Goal: Transaction & Acquisition: Download file/media

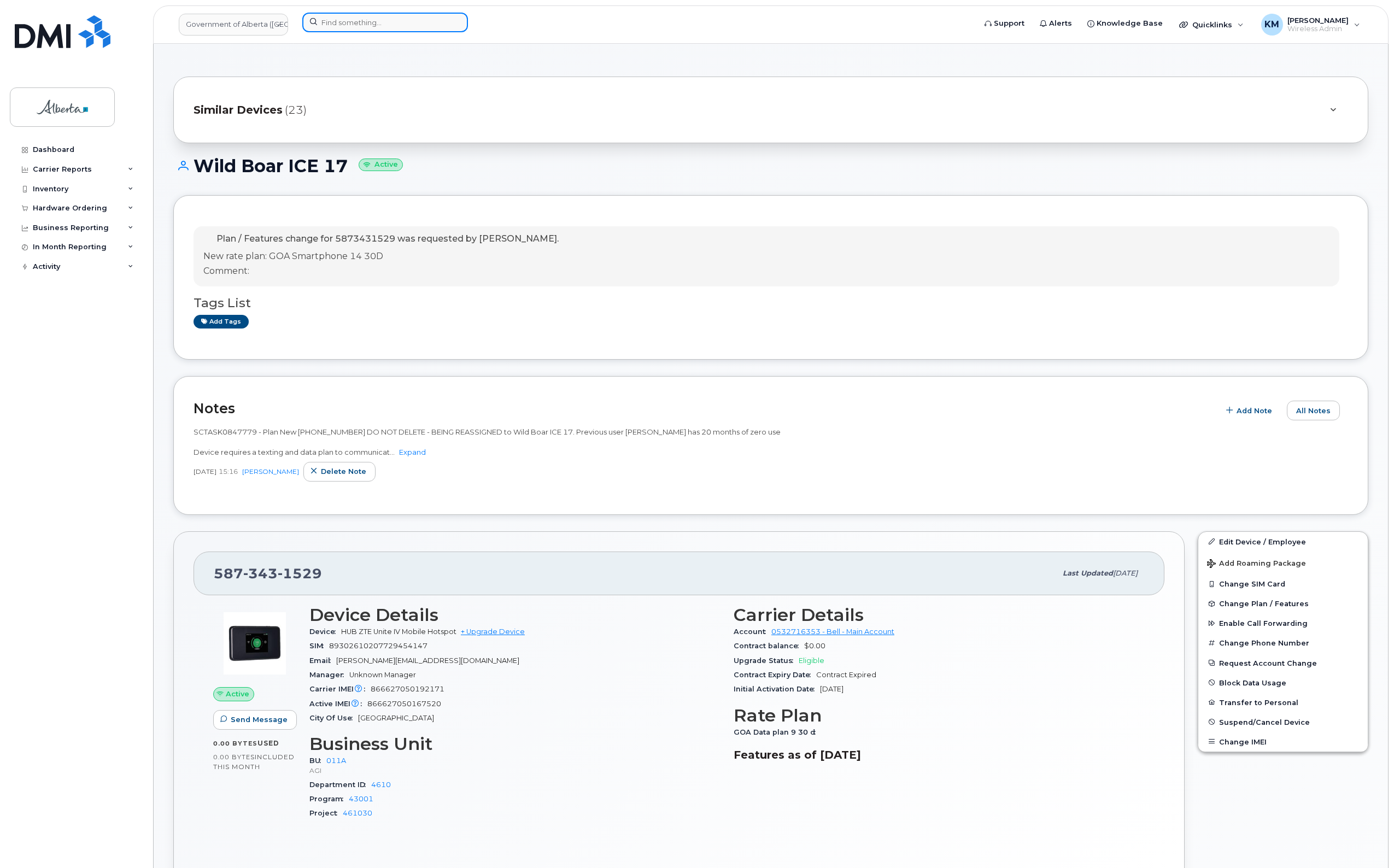
click at [332, 26] on input at bounding box center [384, 22] width 166 height 20
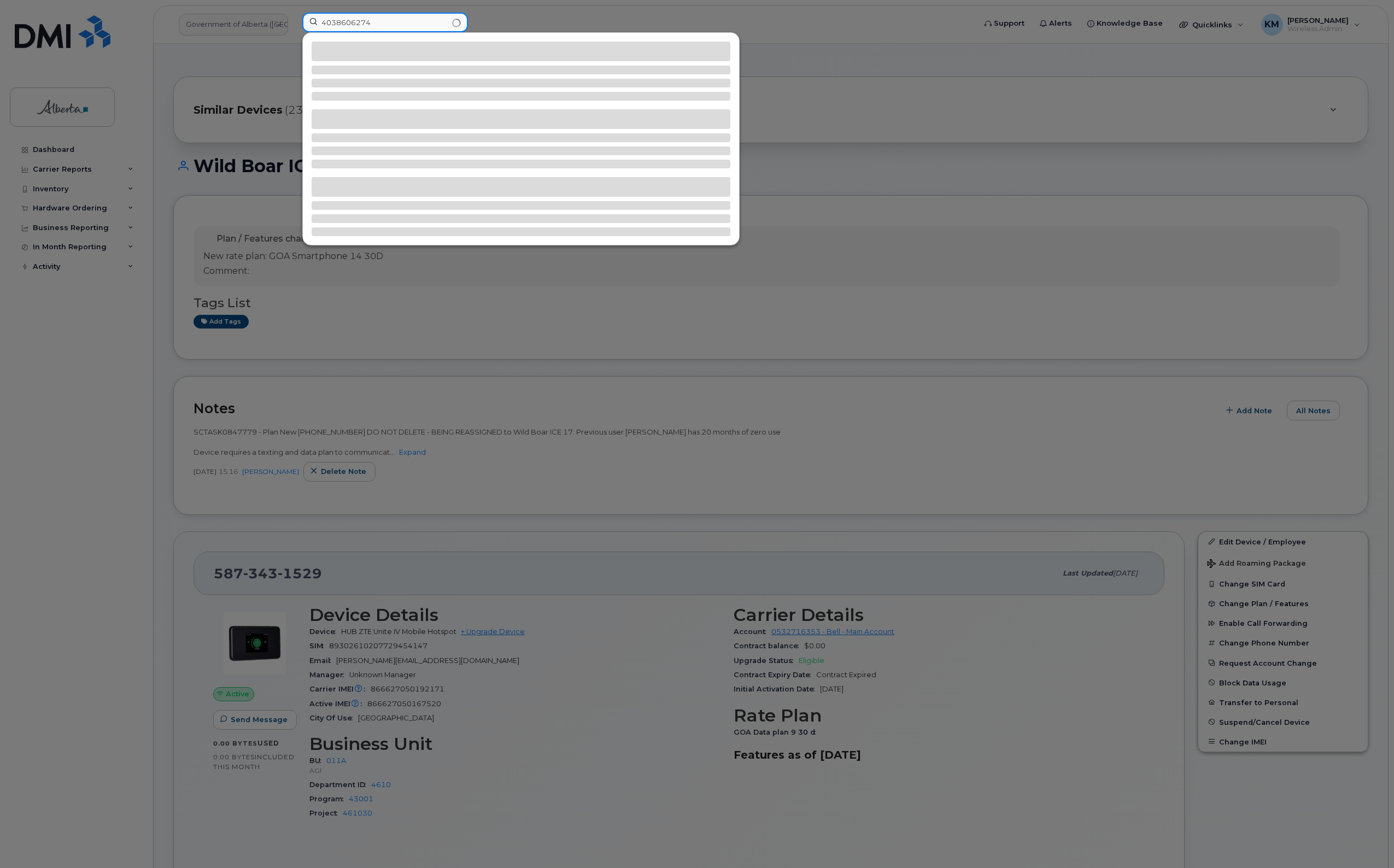
type input "4038606274"
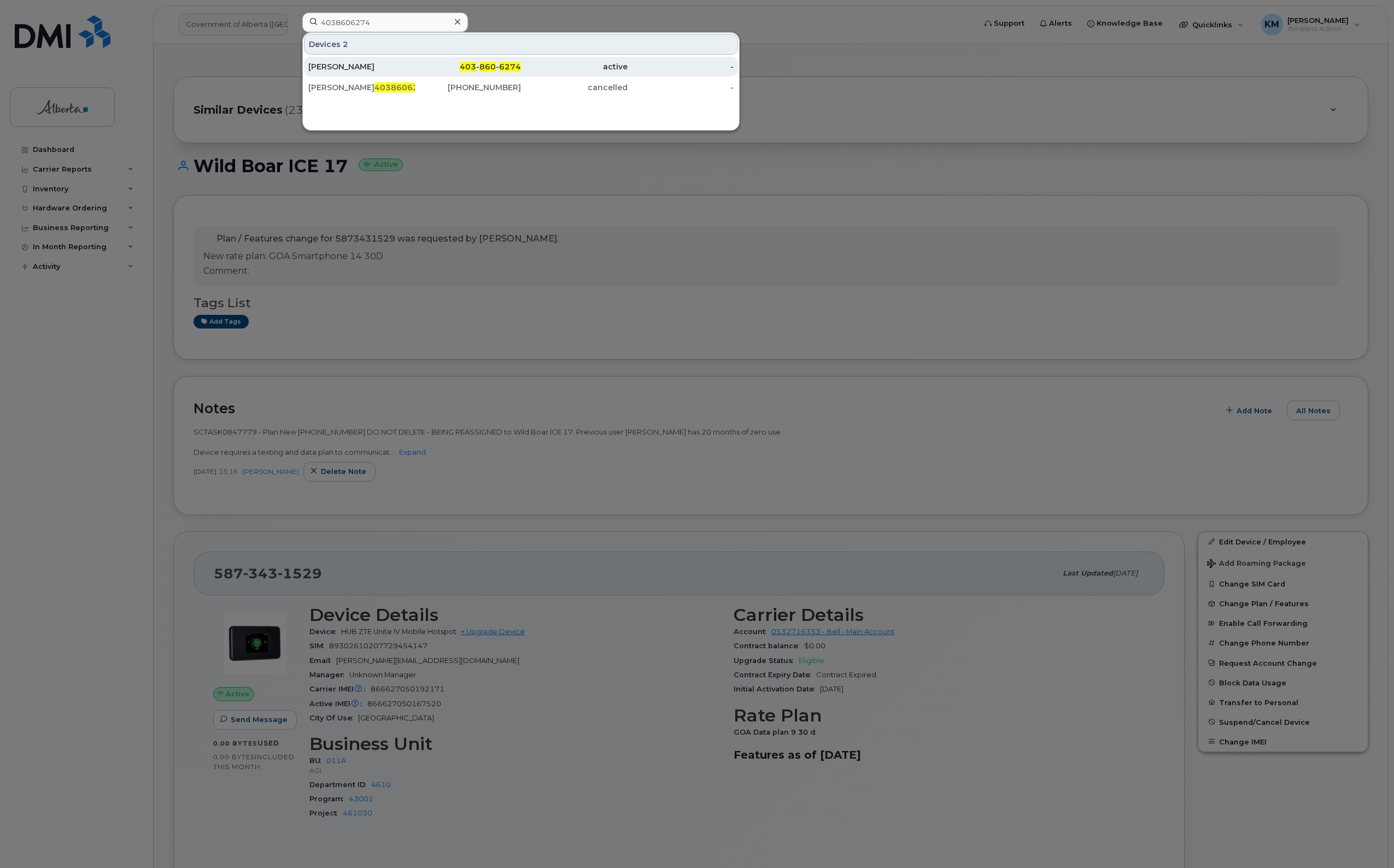
click at [341, 68] on div "[PERSON_NAME]" at bounding box center [362, 67] width 107 height 11
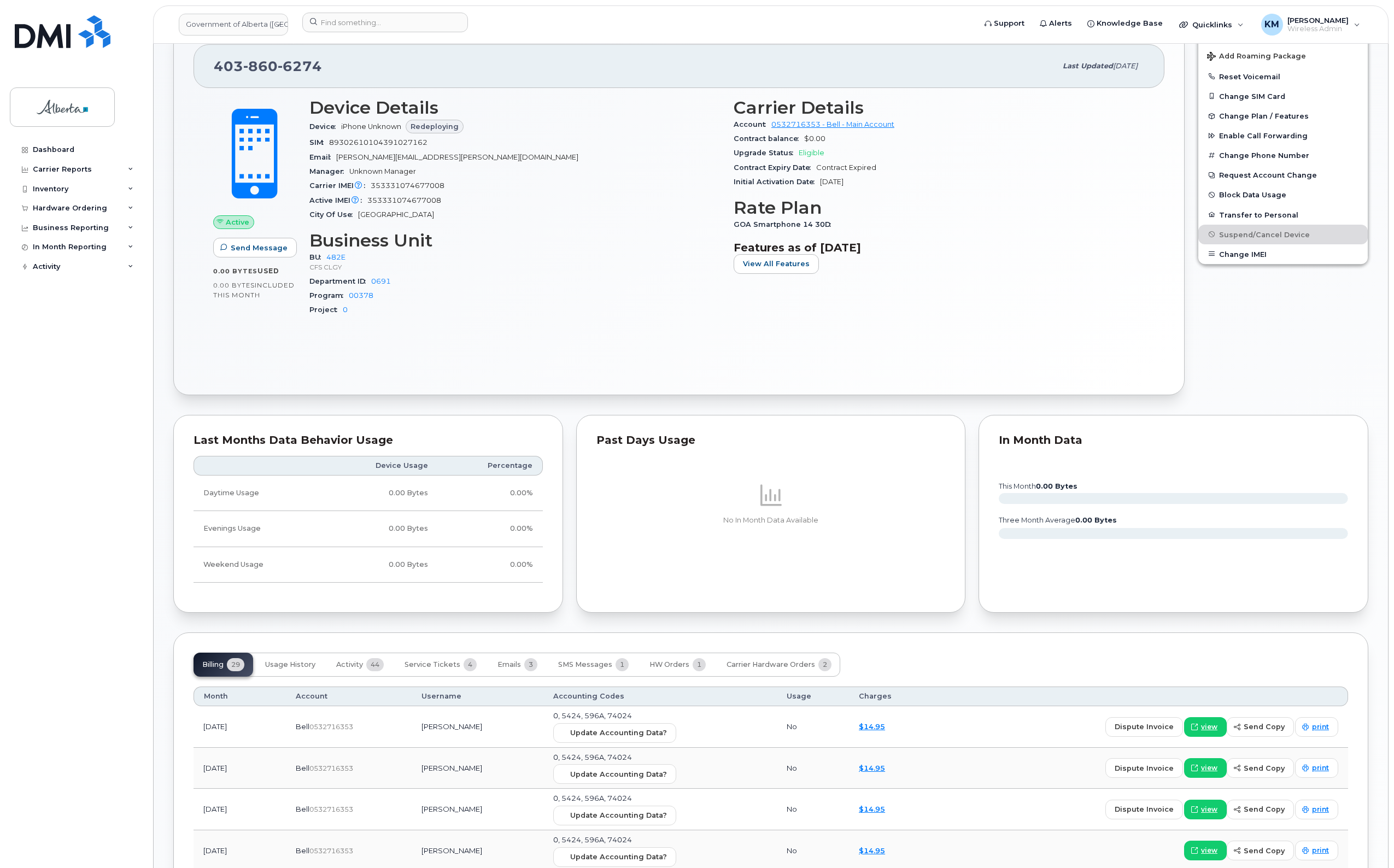
scroll to position [478, 0]
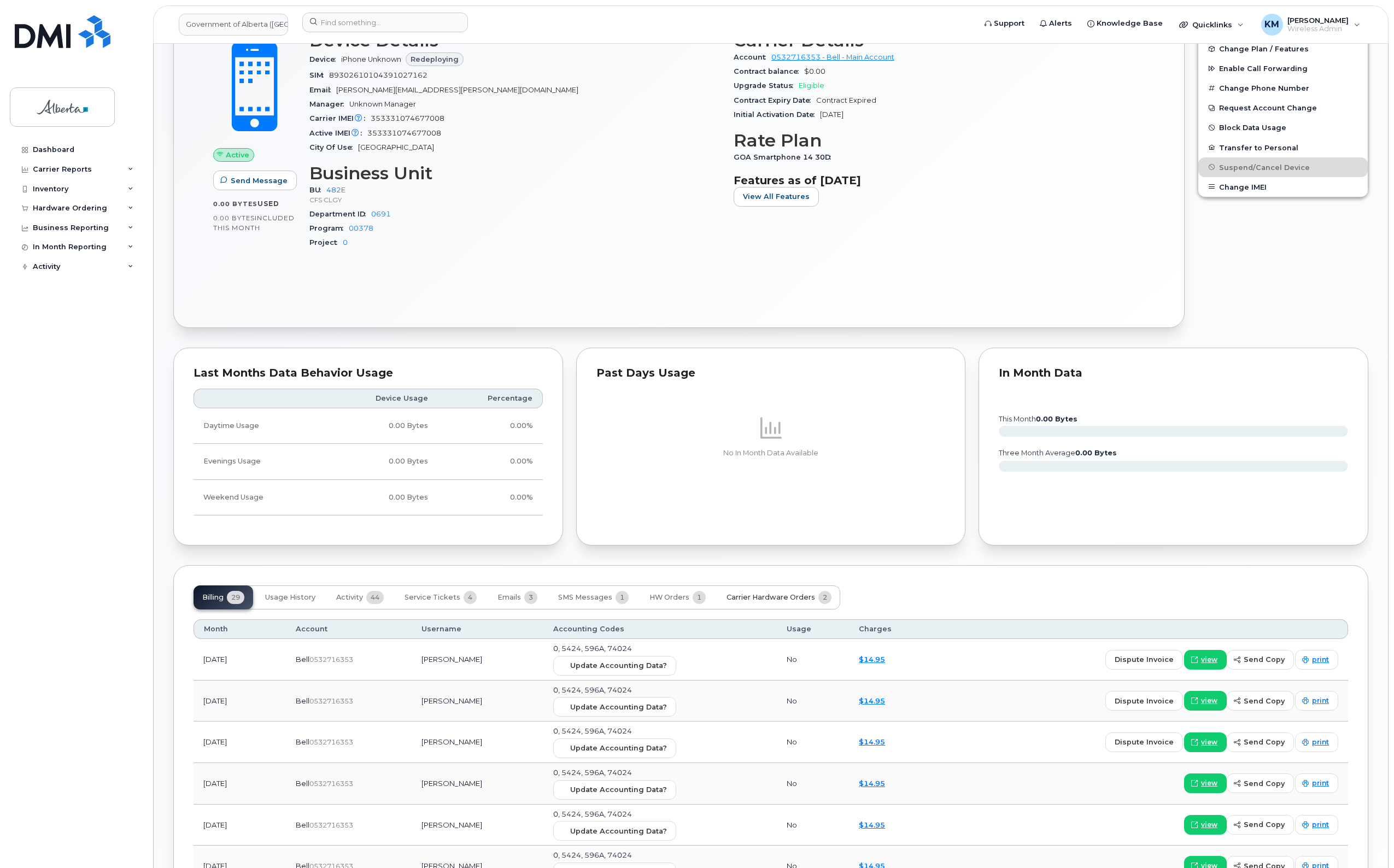
click at [766, 597] on span "Carrier Hardware Orders" at bounding box center [770, 597] width 89 height 9
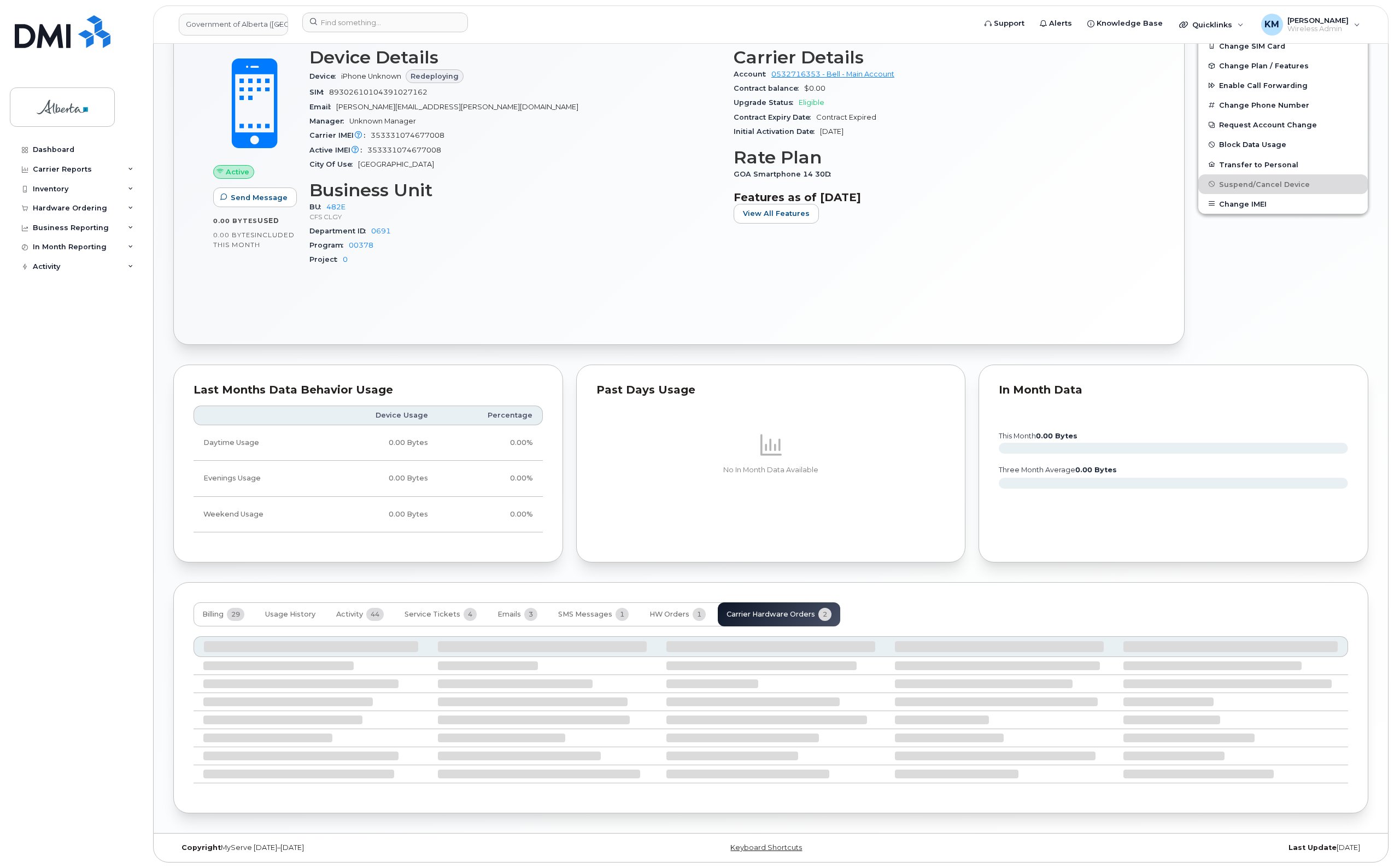
scroll to position [394, 0]
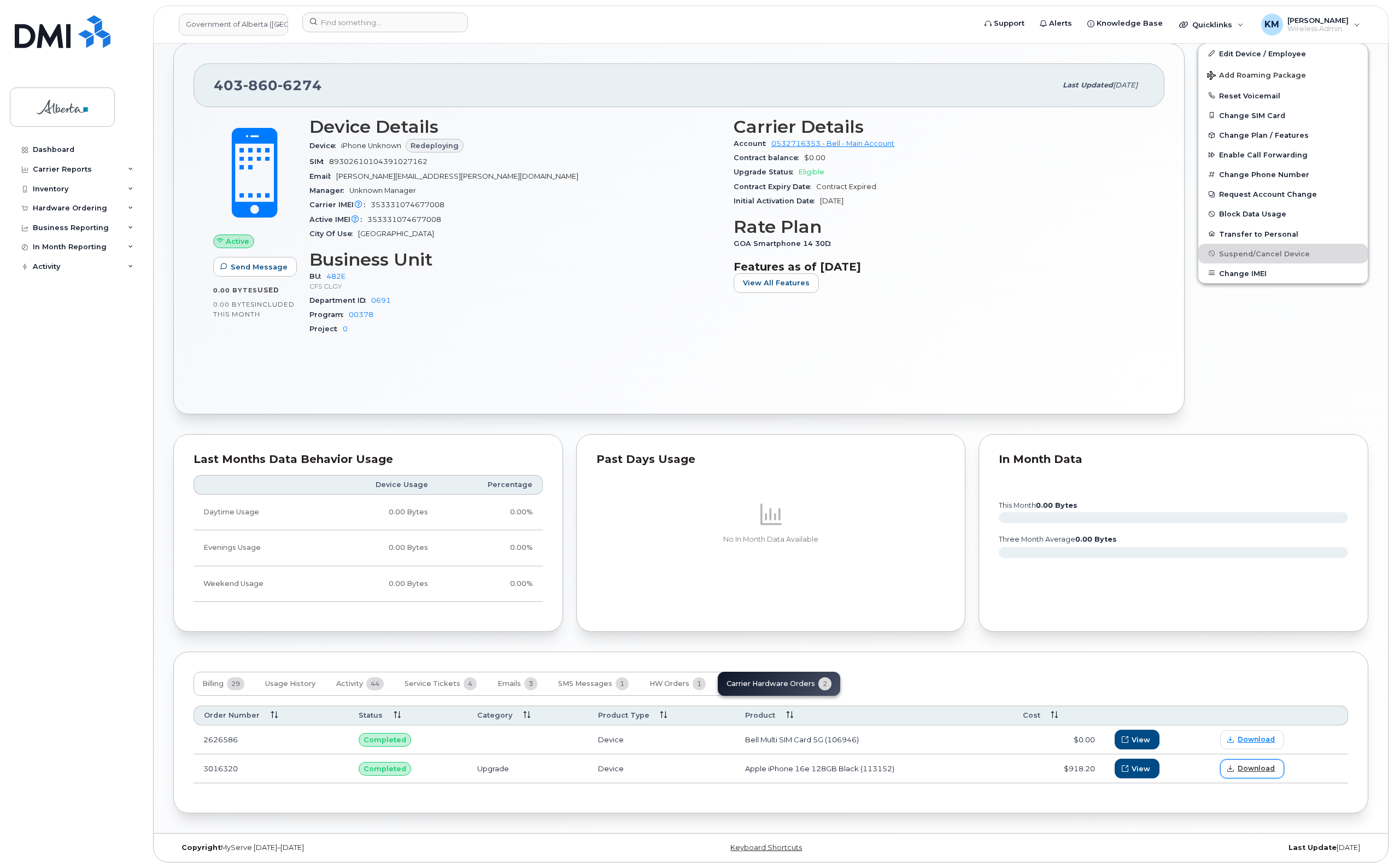
click at [1242, 763] on span "Download" at bounding box center [1256, 768] width 37 height 10
